Goal: Information Seeking & Learning: Learn about a topic

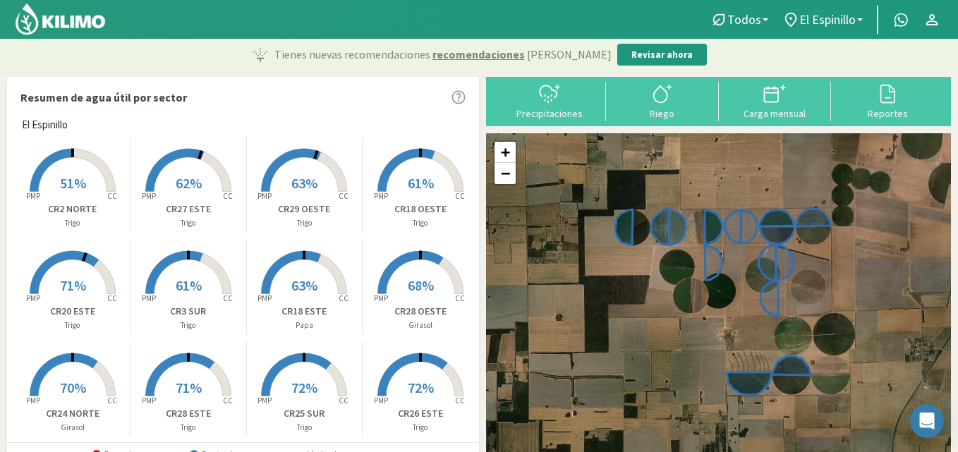
scroll to position [31, 0]
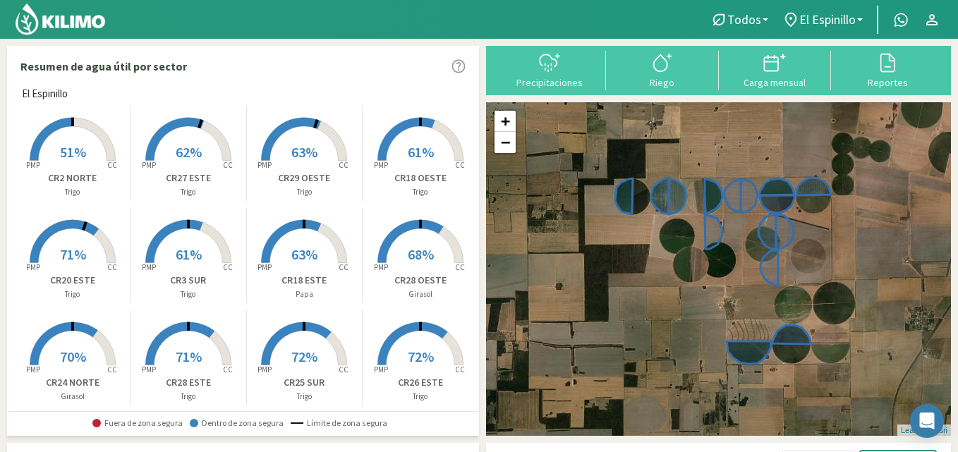
click at [193, 133] on rect at bounding box center [188, 162] width 113 height 113
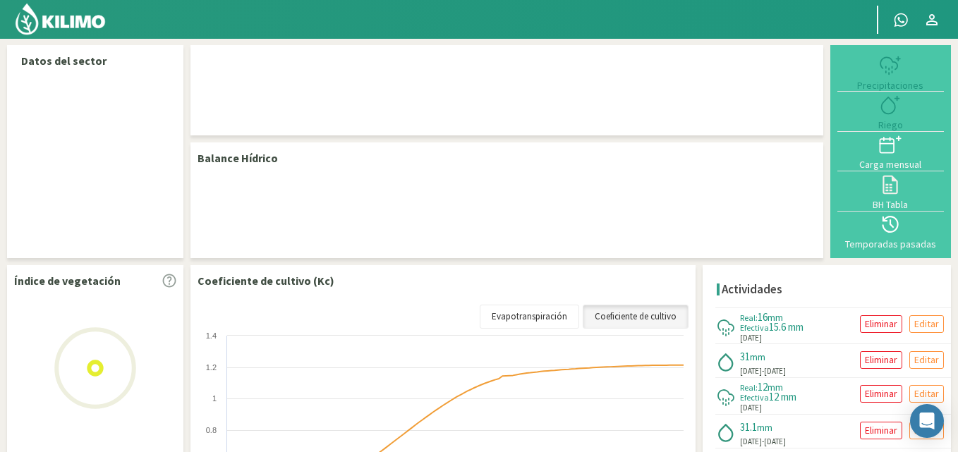
select select "9: Object"
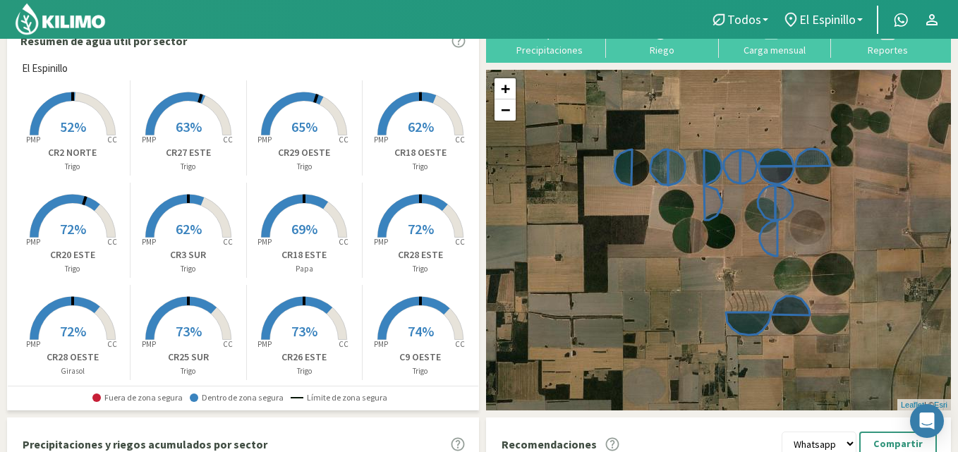
click at [198, 104] on rect at bounding box center [188, 136] width 113 height 113
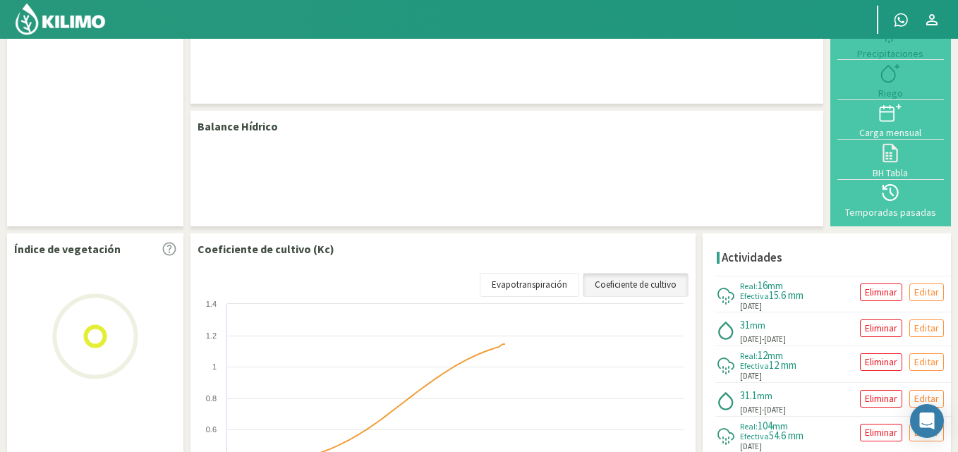
select select "9: Object"
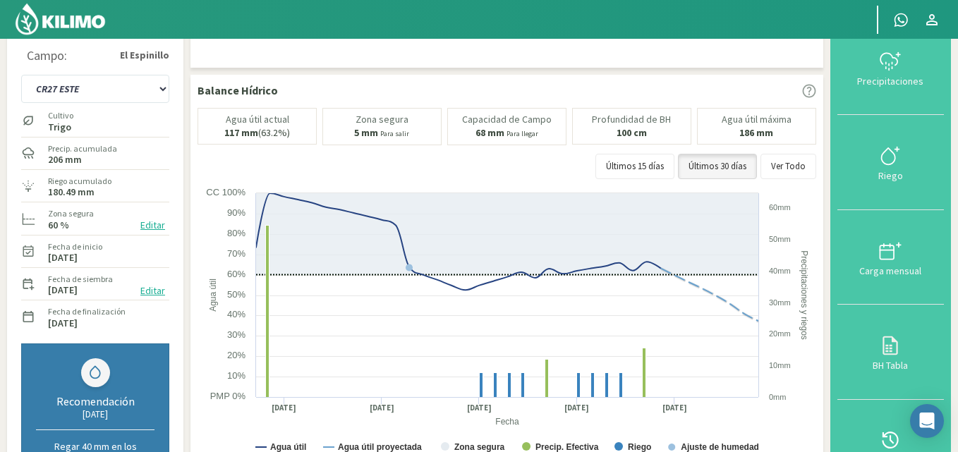
drag, startPoint x: 16, startPoint y: 83, endPoint x: 80, endPoint y: 152, distance: 94.3
click at [80, 152] on div "Campo: [GEOGRAPHIC_DATA] OESTE CR18 ESTE CR18 OESTE CR20 ESTE CR24 NORTE CR25 N…" at bounding box center [95, 274] width 162 height 474
drag, startPoint x: 13, startPoint y: 140, endPoint x: 148, endPoint y: 158, distance: 136.7
click at [148, 158] on div "Datos del sector Campo: [GEOGRAPHIC_DATA] C9 OESTE CR18 ESTE CR18 OESTE CR20 ES…" at bounding box center [95, 257] width 176 height 488
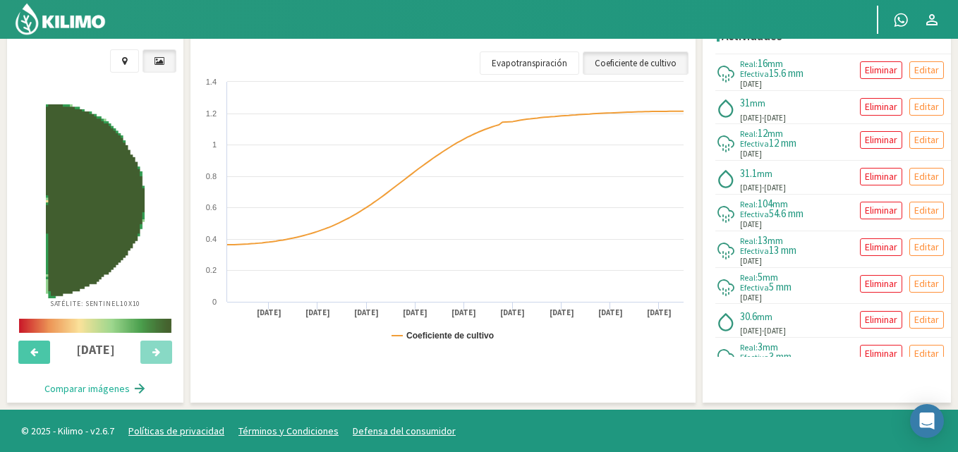
scroll to position [265, 0]
